Goal: Information Seeking & Learning: Learn about a topic

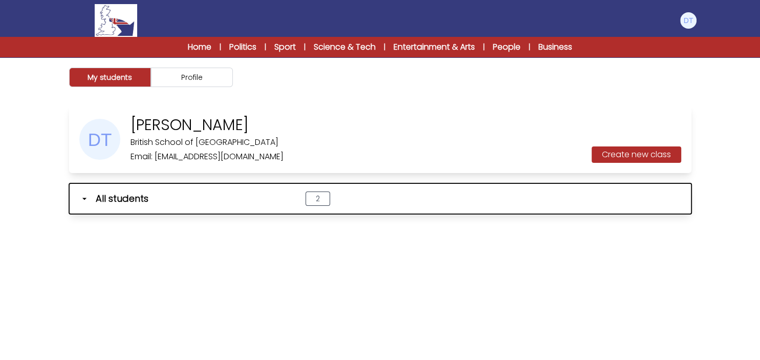
click at [114, 200] on span "All students" at bounding box center [122, 199] width 53 height 14
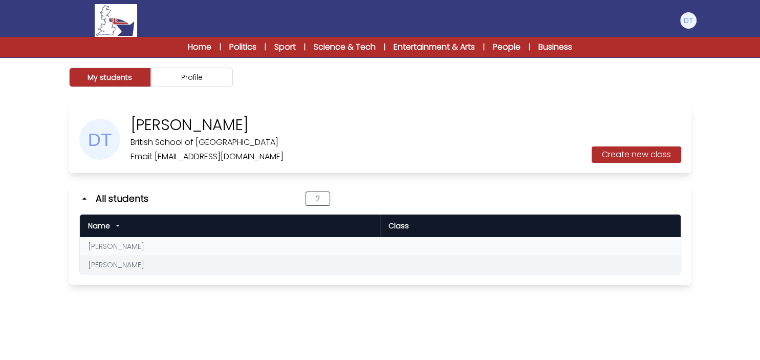
click at [123, 263] on link "Mirco Morganti" at bounding box center [116, 265] width 56 height 10
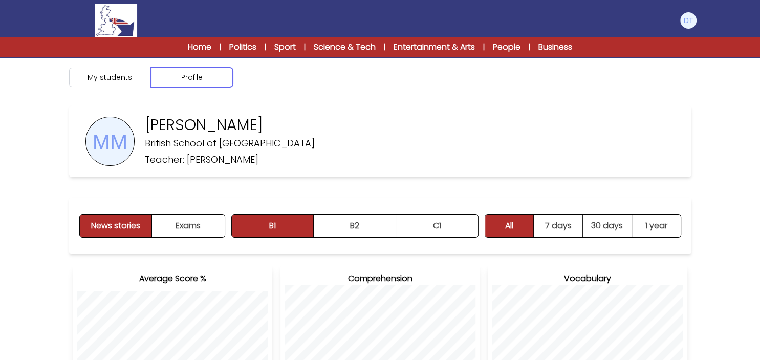
click at [177, 75] on button "Profile" at bounding box center [192, 77] width 82 height 19
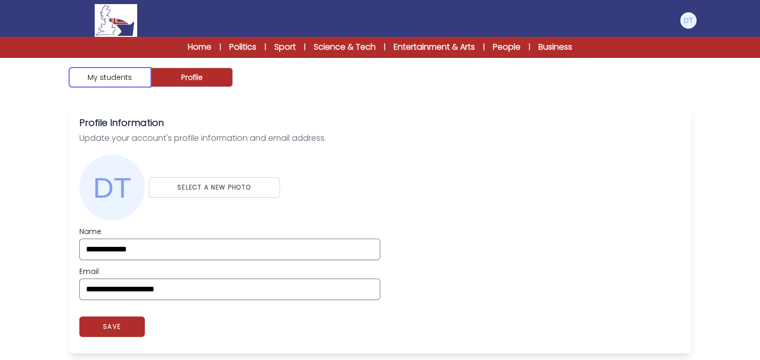
click at [122, 71] on button "My students" at bounding box center [110, 77] width 82 height 19
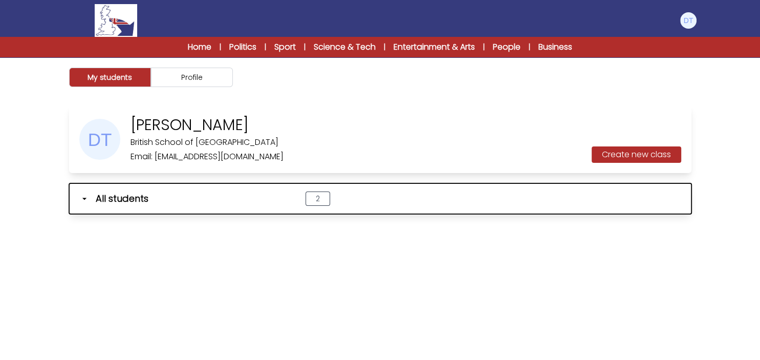
click at [137, 201] on span "All students" at bounding box center [122, 199] width 53 height 14
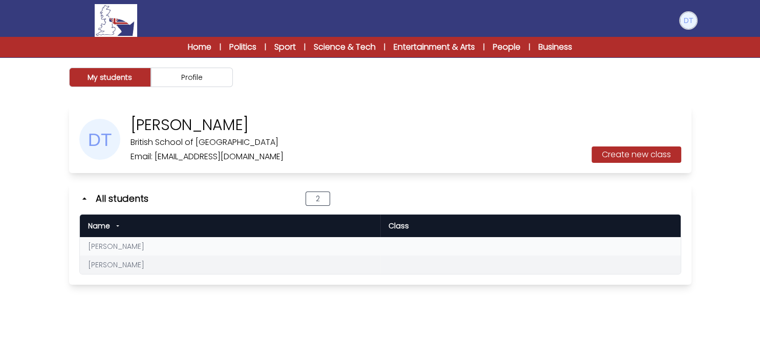
click at [684, 19] on img at bounding box center [689, 20] width 16 height 16
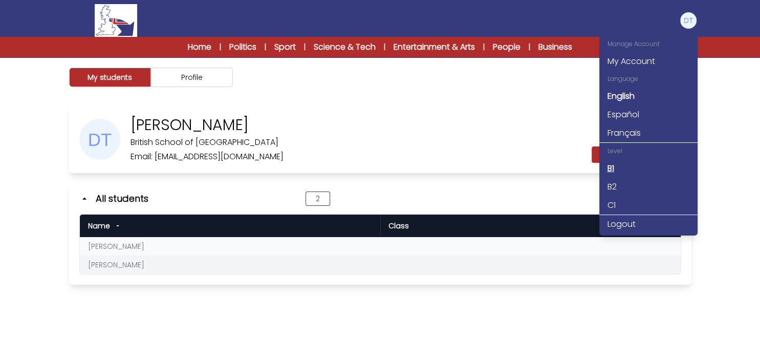
click at [605, 166] on link "B1" at bounding box center [649, 168] width 98 height 18
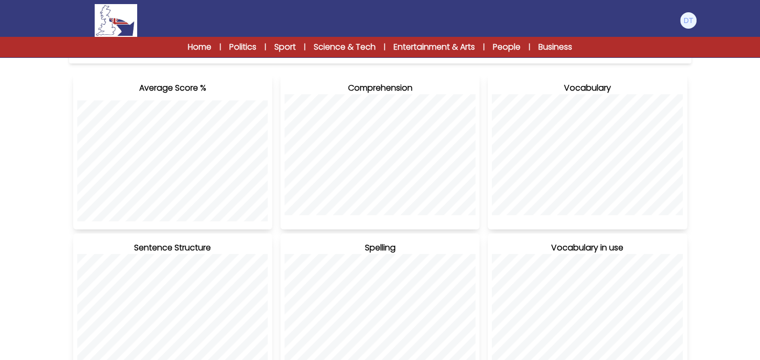
scroll to position [81, 0]
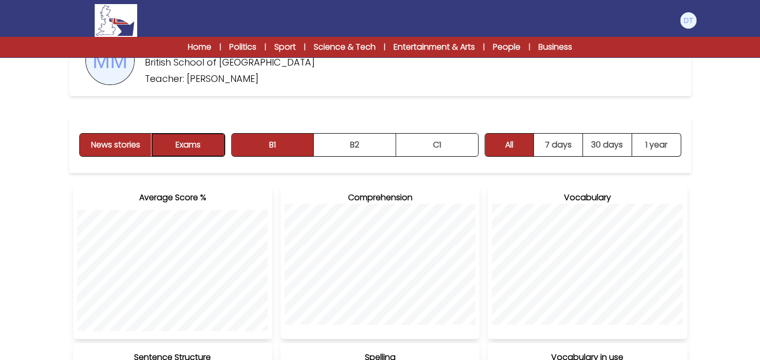
click at [187, 144] on button "Exams" at bounding box center [188, 145] width 72 height 23
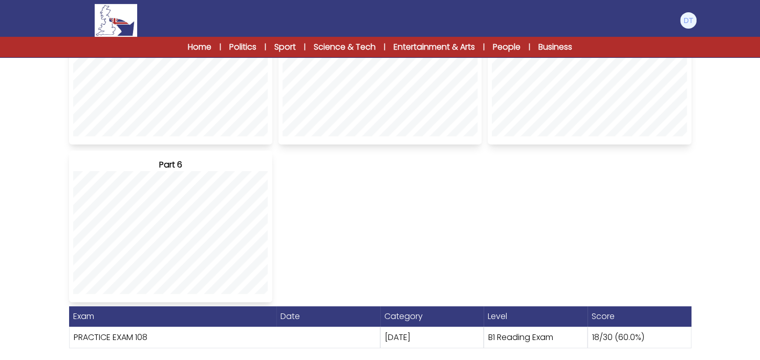
scroll to position [445, 0]
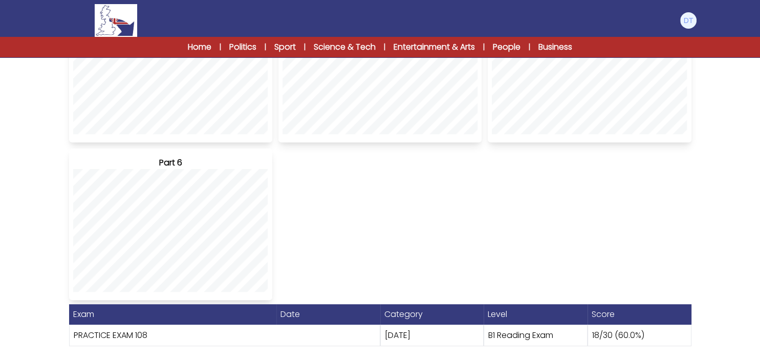
click at [139, 333] on link "PRACTICE EXAM 108" at bounding box center [111, 335] width 74 height 12
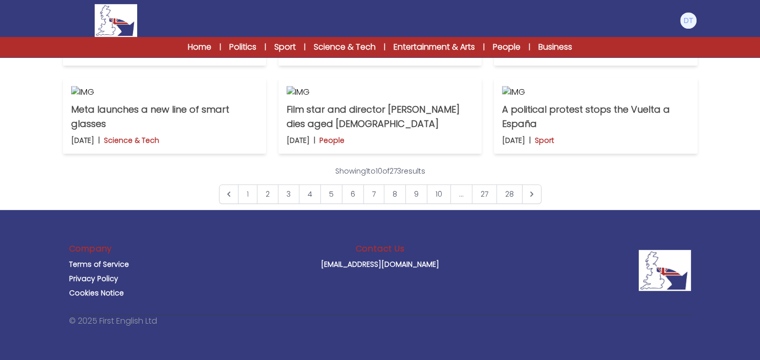
scroll to position [487, 0]
click at [585, 10] on img at bounding box center [595, 4] width 187 height 12
